Goal: Information Seeking & Learning: Learn about a topic

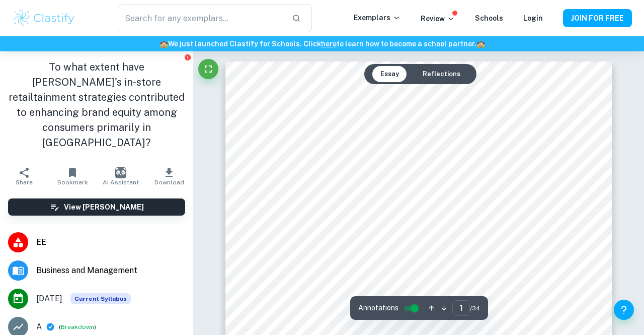
scroll to position [65, 0]
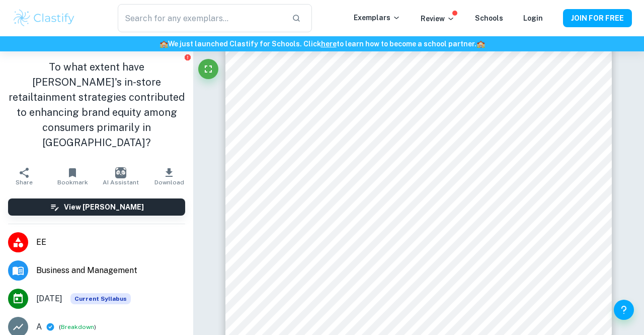
scroll to position [478, 0]
